Goal: Communication & Community: Participate in discussion

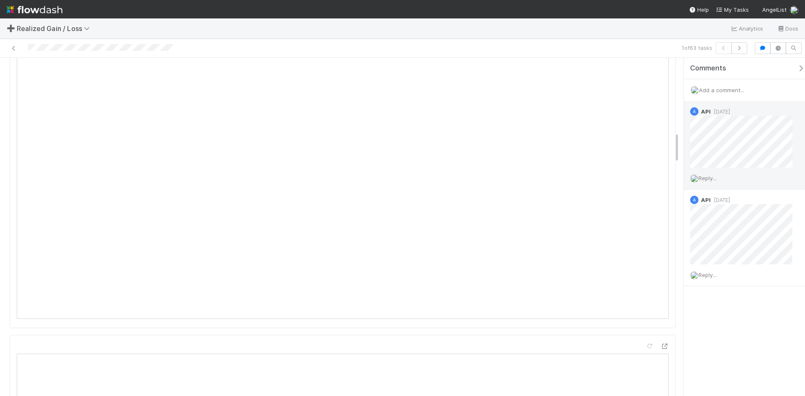
scroll to position [839, 0]
click at [722, 88] on span "Add a comment..." at bounding box center [721, 90] width 45 height 7
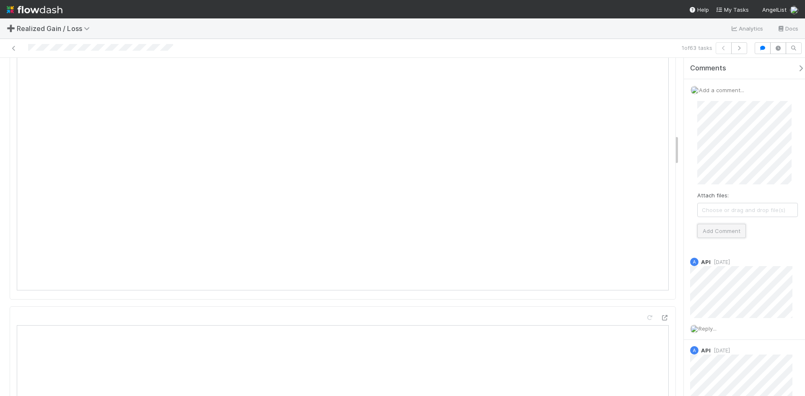
click at [732, 230] on button "Add Comment" at bounding box center [721, 231] width 49 height 14
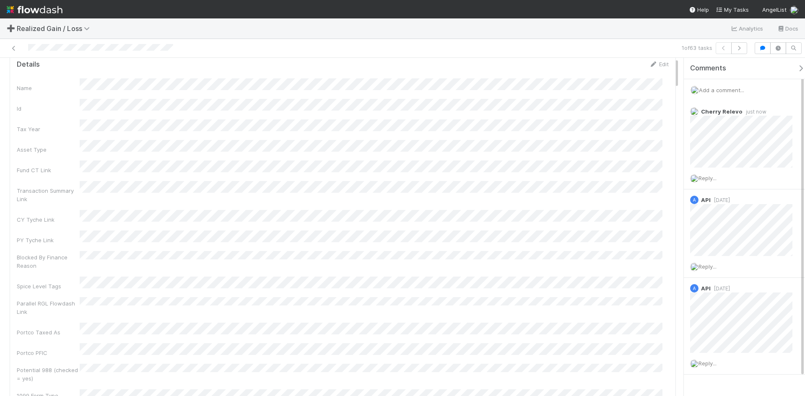
scroll to position [0, 0]
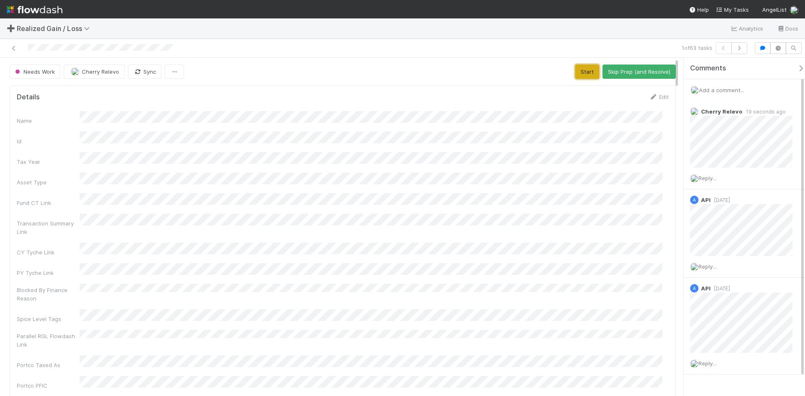
click at [581, 73] on button "Start" at bounding box center [587, 72] width 24 height 14
click at [633, 68] on button "Request Review (and Resolve)" at bounding box center [630, 72] width 91 height 14
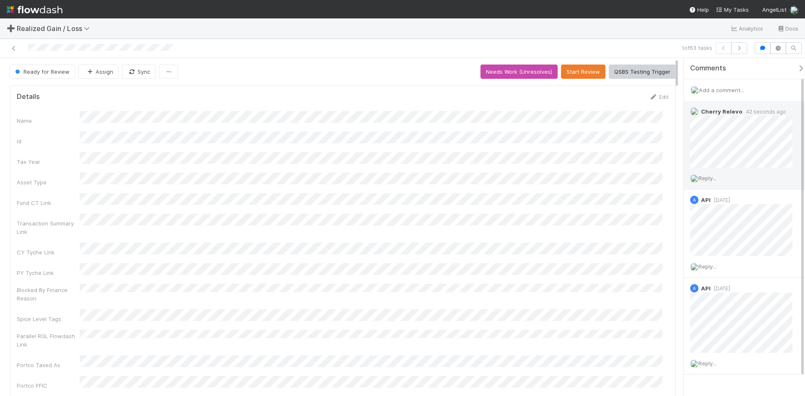
click at [710, 179] on span "Reply..." at bounding box center [708, 178] width 18 height 7
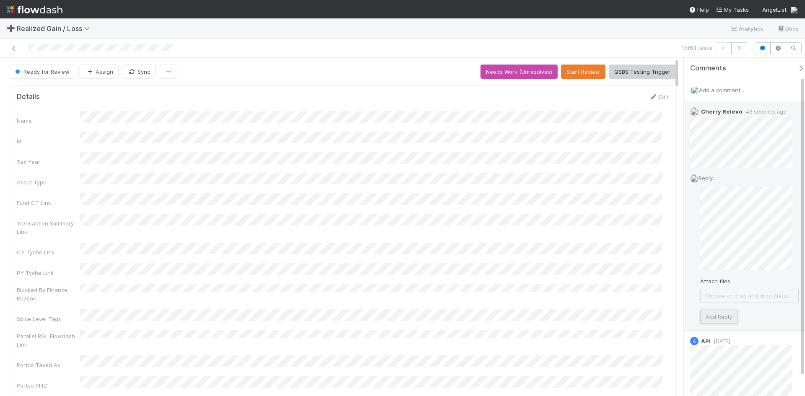
click at [714, 318] on button "Add Reply" at bounding box center [718, 317] width 37 height 14
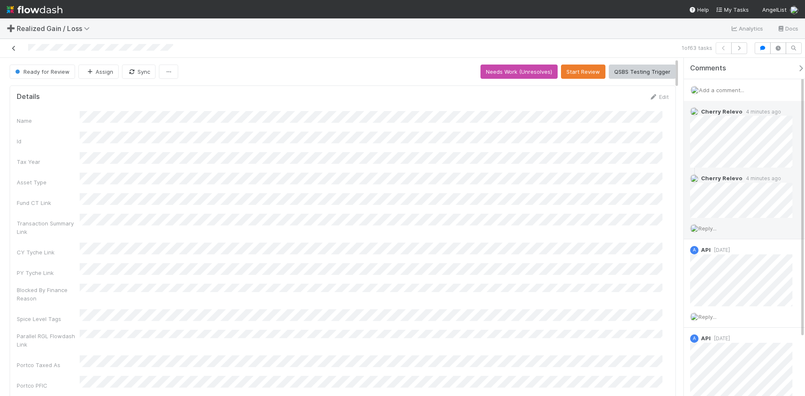
click at [10, 45] on link at bounding box center [14, 48] width 8 height 8
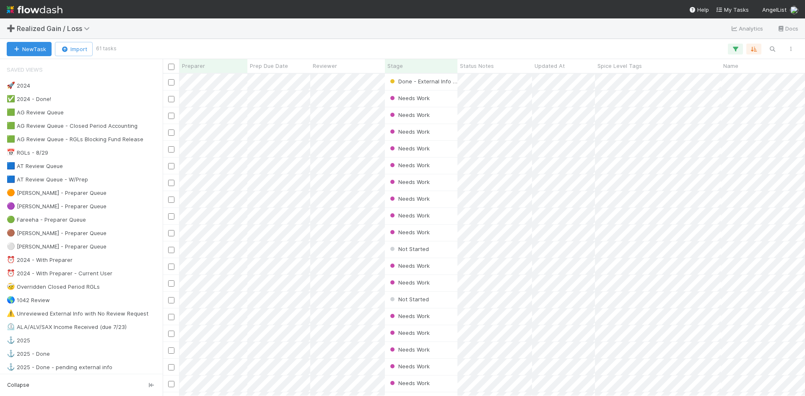
scroll to position [316, 636]
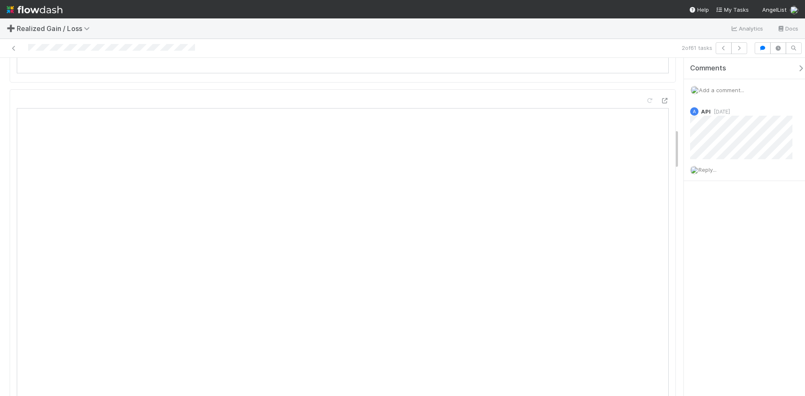
scroll to position [713, 0]
click at [726, 89] on span "Add a comment..." at bounding box center [721, 90] width 45 height 7
click at [680, 144] on div "Comments Add a comment... Attach files: Choose or drag and drop file(s) Add Com…" at bounding box center [742, 227] width 126 height 338
click at [719, 232] on button "Add Comment" at bounding box center [721, 231] width 49 height 14
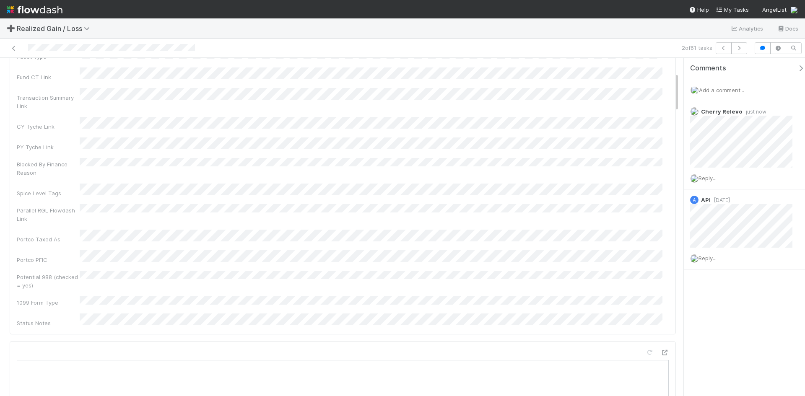
scroll to position [0, 0]
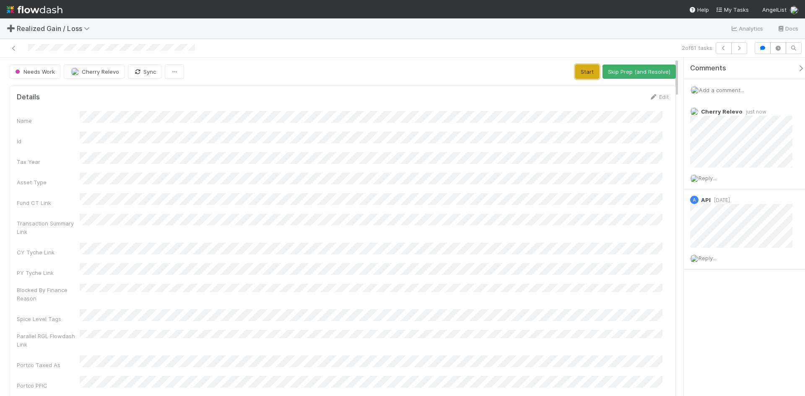
click at [583, 72] on button "Start" at bounding box center [587, 72] width 24 height 14
click at [632, 70] on button "Request Review (and Resolve)" at bounding box center [630, 72] width 91 height 14
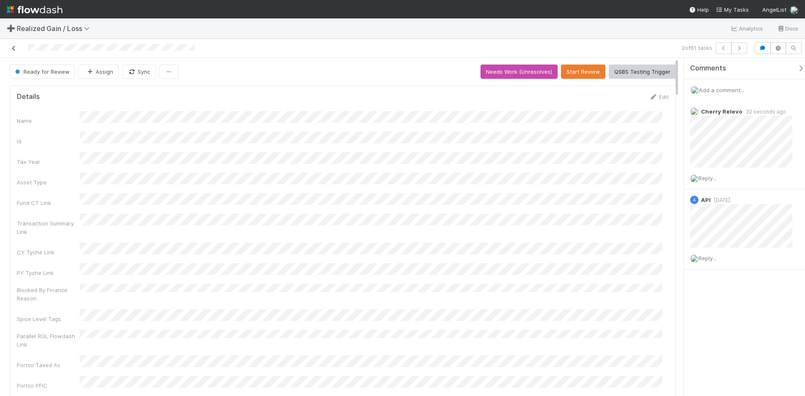
click at [11, 48] on icon at bounding box center [14, 48] width 8 height 5
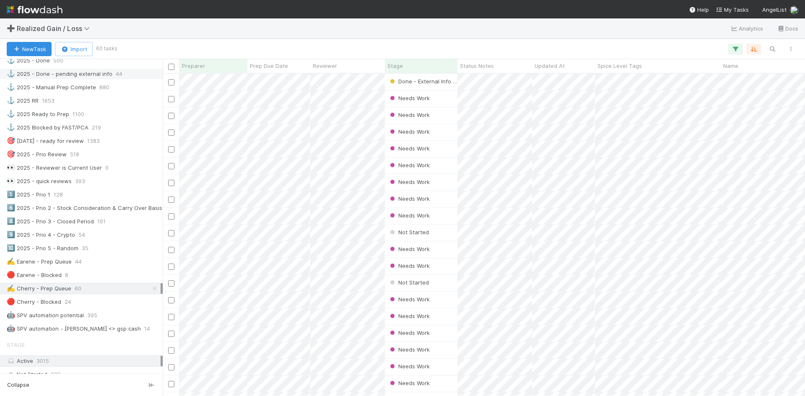
scroll to position [126, 0]
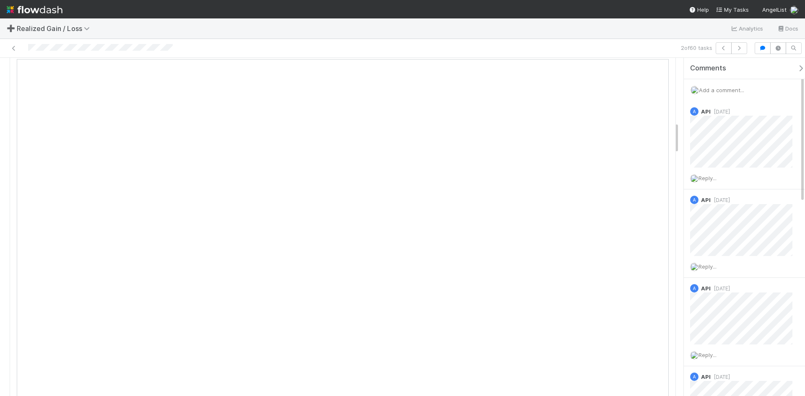
scroll to position [755, 0]
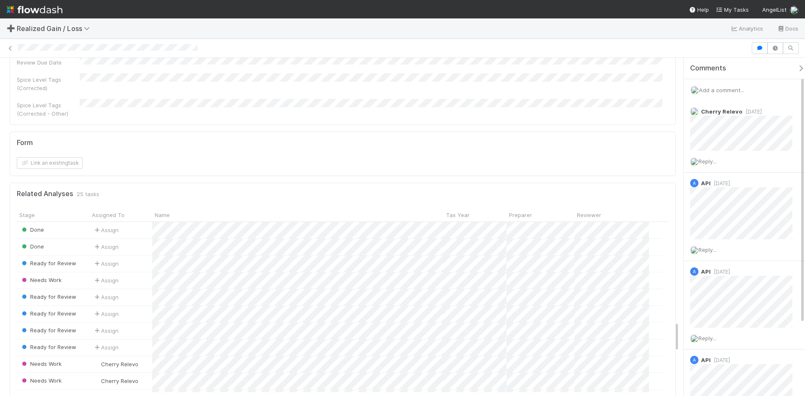
scroll to position [2893, 0]
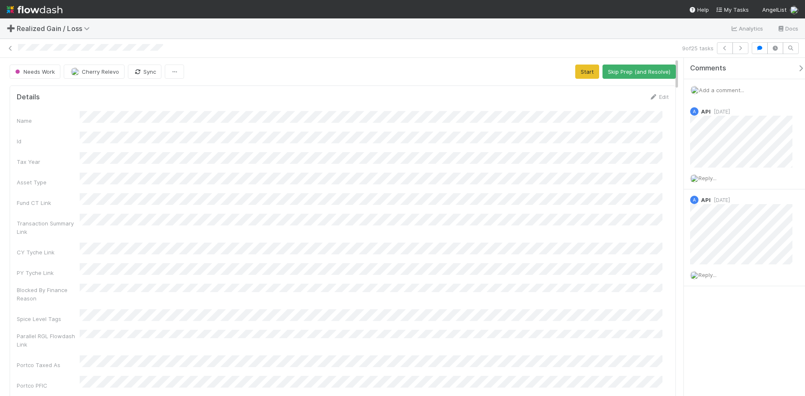
scroll to position [164, 639]
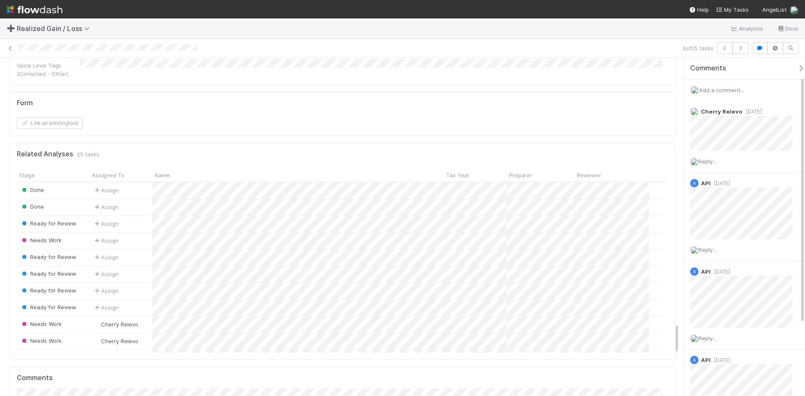
scroll to position [2935, 0]
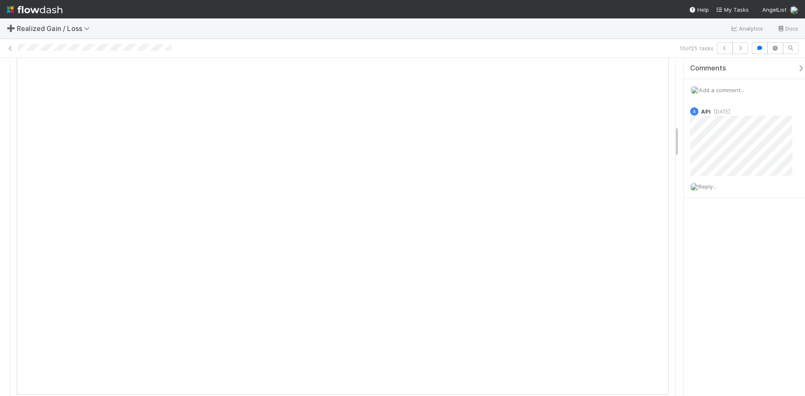
scroll to position [713, 0]
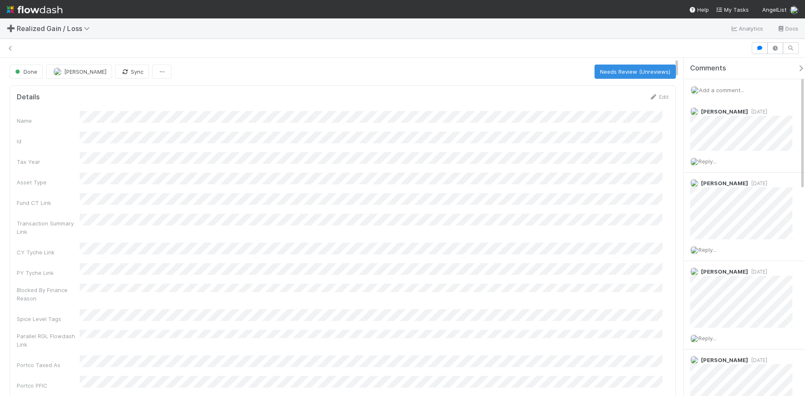
scroll to position [7, 7]
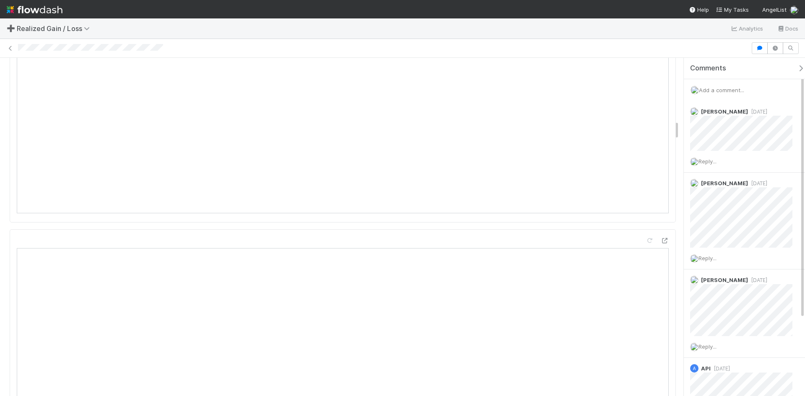
scroll to position [1174, 0]
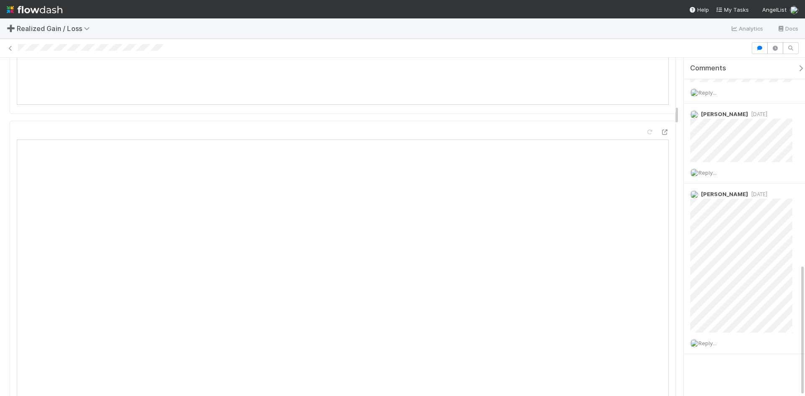
scroll to position [797, 0]
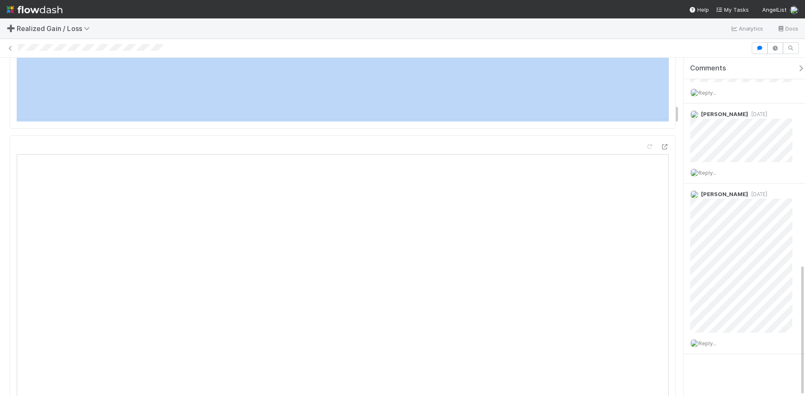
drag, startPoint x: 678, startPoint y: 113, endPoint x: 675, endPoint y: 50, distance: 62.6
click at [675, 50] on div "Done Amy Gregorius Sync Needs Review (Unreviews) Details Edit Name Id Tax Year …" at bounding box center [402, 217] width 805 height 357
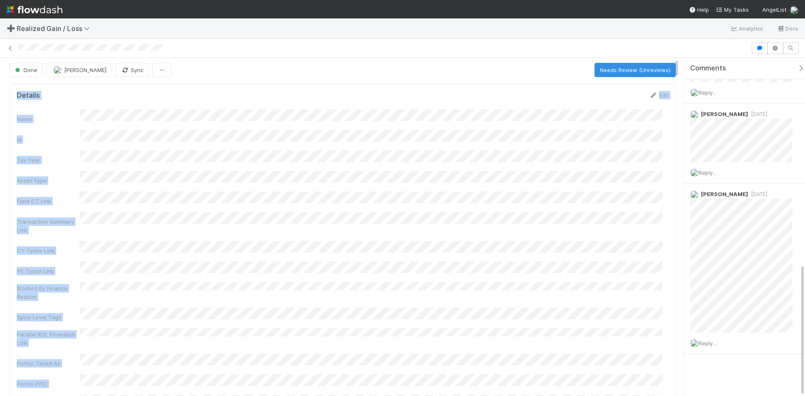
scroll to position [0, 0]
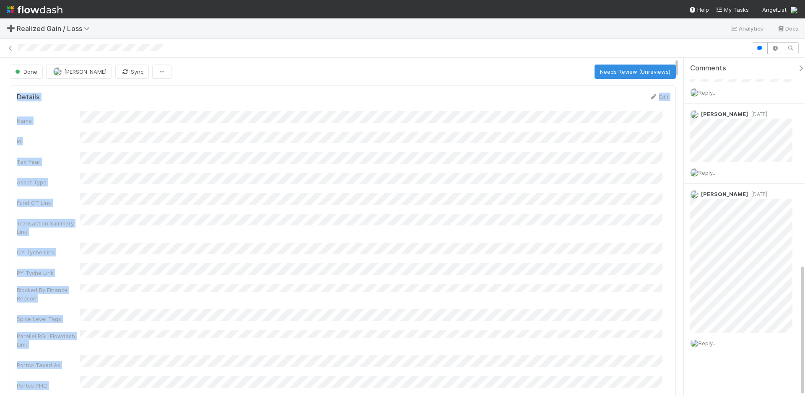
click at [568, 227] on div "Name Id Tax Year Asset Type Fund CT Link Transaction Summary Link CY Tyche Link…" at bounding box center [343, 280] width 652 height 339
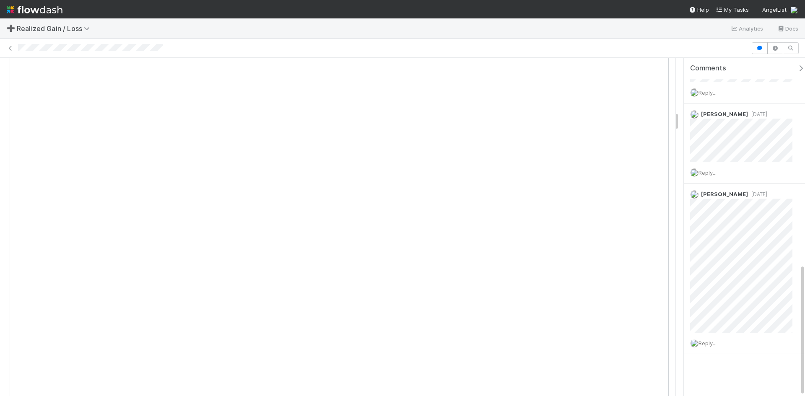
scroll to position [1174, 0]
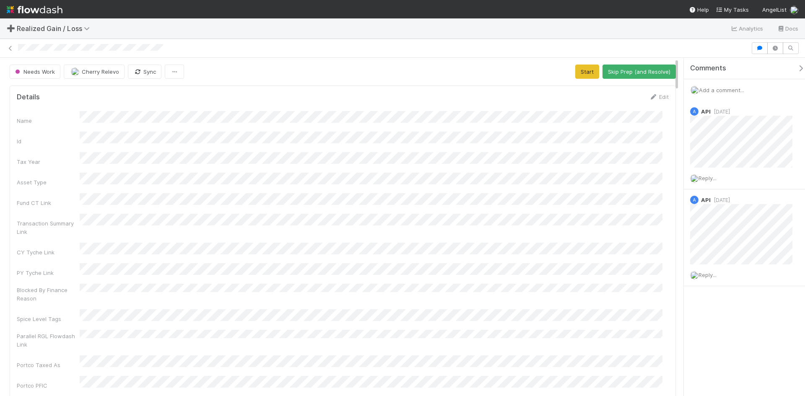
scroll to position [164, 639]
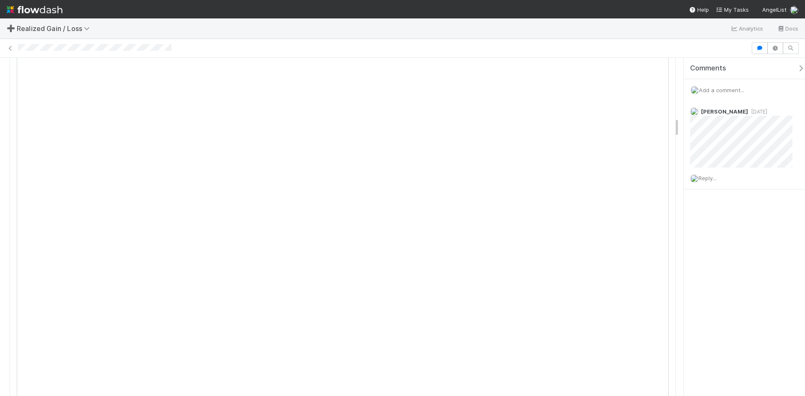
scroll to position [1006, 0]
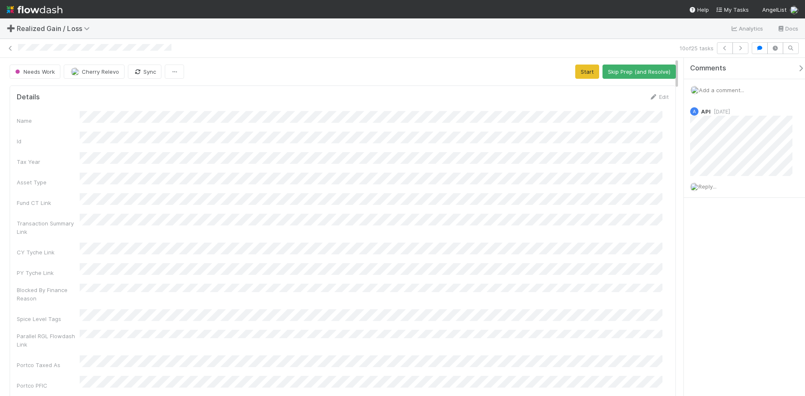
click at [711, 91] on span "Add a comment..." at bounding box center [721, 90] width 45 height 7
click at [732, 226] on button "Add Comment" at bounding box center [721, 231] width 49 height 14
drag, startPoint x: 588, startPoint y: 70, endPoint x: 587, endPoint y: 74, distance: 4.3
click at [588, 70] on button "Start" at bounding box center [587, 72] width 24 height 14
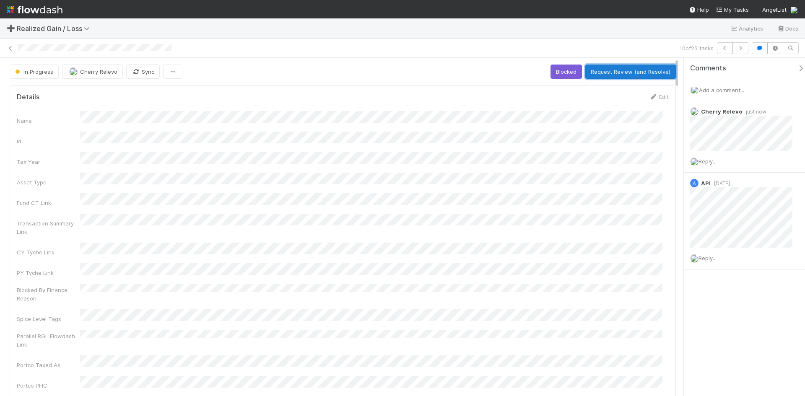
click at [632, 68] on button "Request Review (and Resolve)" at bounding box center [630, 72] width 91 height 14
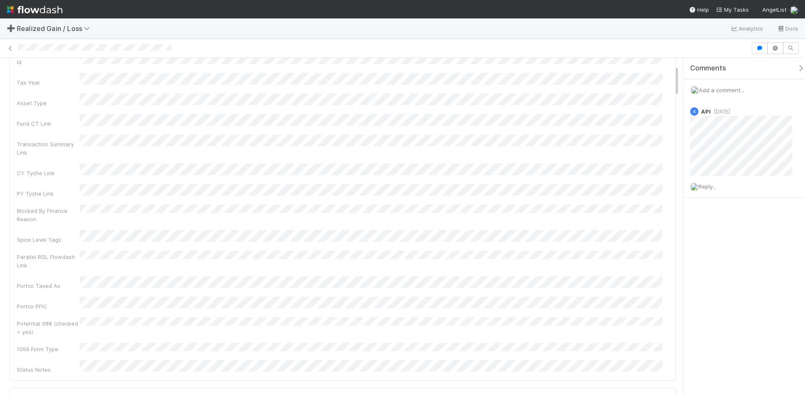
scroll to position [164, 639]
